Goal: Check status: Check status

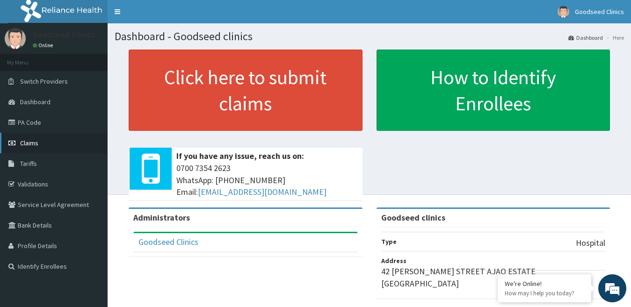
drag, startPoint x: 0, startPoint y: 0, endPoint x: 6, endPoint y: 139, distance: 139.1
click at [6, 139] on link "Claims" at bounding box center [54, 143] width 108 height 21
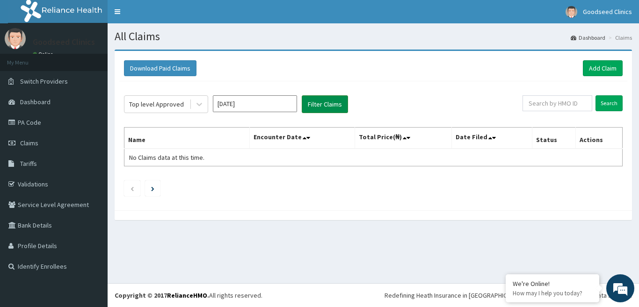
click at [340, 107] on button "Filter Claims" at bounding box center [325, 104] width 46 height 18
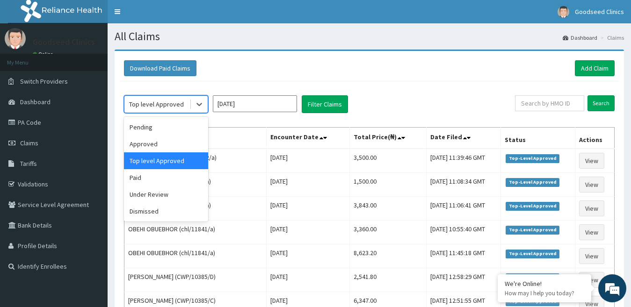
click at [171, 109] on div "Top level Approved" at bounding box center [156, 104] width 55 height 9
click at [154, 148] on div "Approved" at bounding box center [166, 144] width 84 height 17
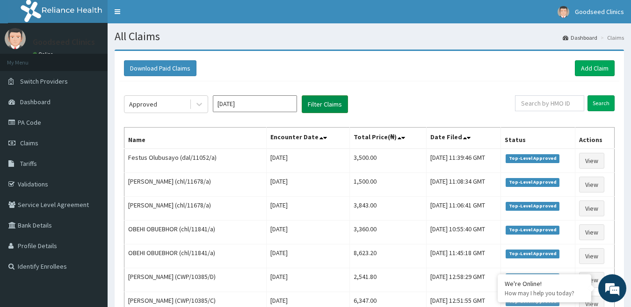
click at [335, 102] on button "Filter Claims" at bounding box center [325, 104] width 46 height 18
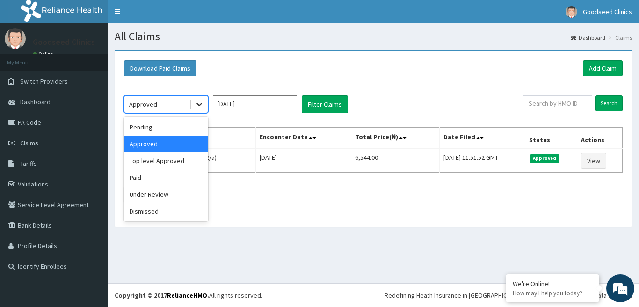
click at [192, 112] on div at bounding box center [199, 104] width 17 height 17
click at [171, 161] on div "Top level Approved" at bounding box center [166, 161] width 84 height 17
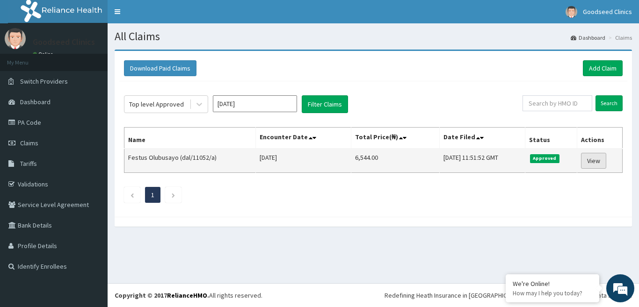
click at [592, 159] on link "View" at bounding box center [593, 161] width 25 height 16
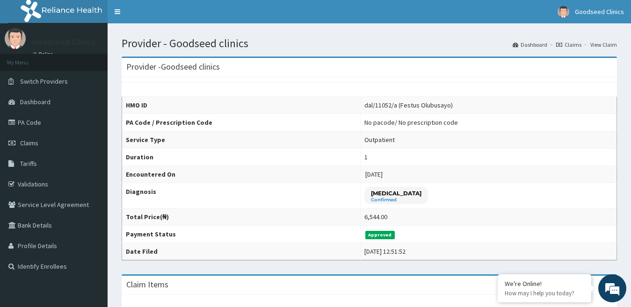
click at [577, 44] on link "Claims" at bounding box center [568, 45] width 25 height 8
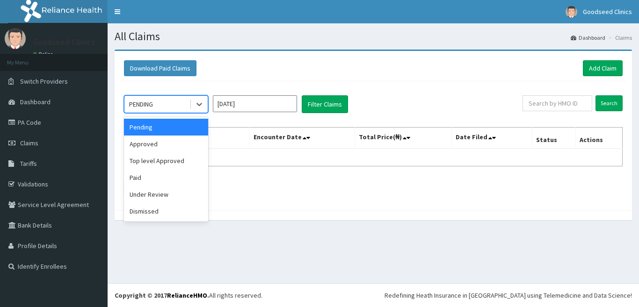
click at [197, 105] on icon at bounding box center [199, 104] width 9 height 9
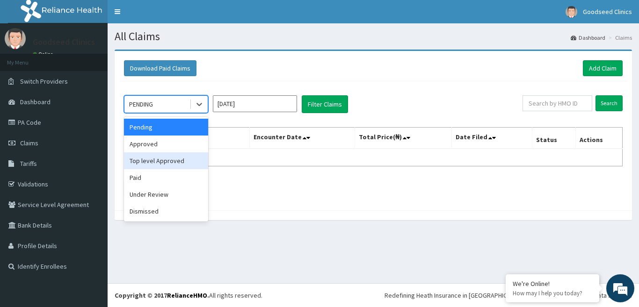
click at [153, 161] on div "Top level Approved" at bounding box center [166, 161] width 84 height 17
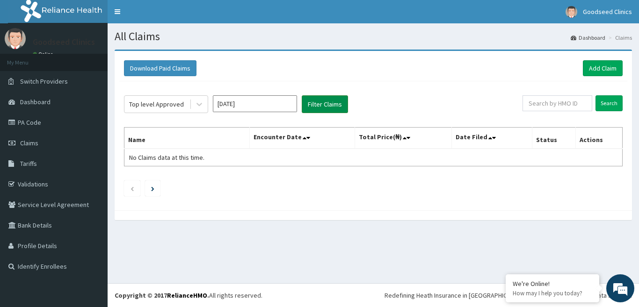
click at [322, 105] on button "Filter Claims" at bounding box center [325, 104] width 46 height 18
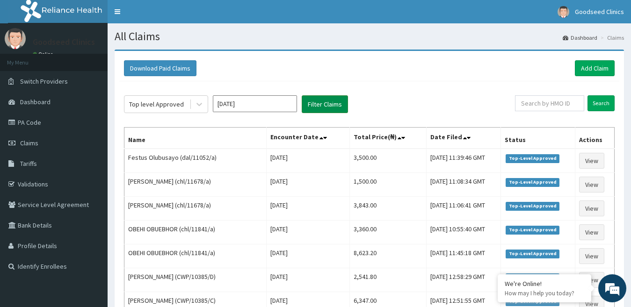
click at [322, 105] on button "Filter Claims" at bounding box center [325, 104] width 46 height 18
